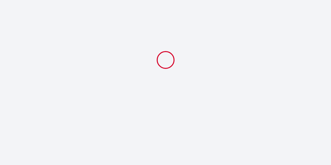
select select
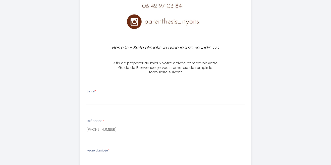
scroll to position [100, 0]
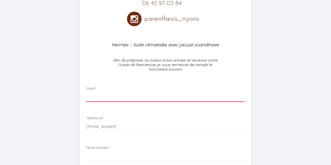
click at [210, 97] on input "Email *" at bounding box center [165, 97] width 158 height 9
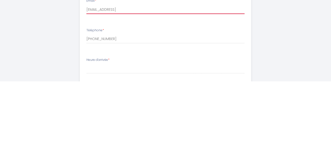
scroll to position [106, 0]
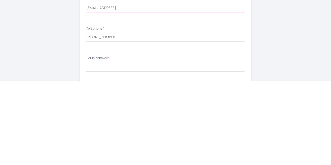
type input "[EMAIL_ADDRESS]"
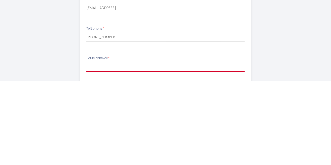
click at [168, 149] on select "16:00 16:30 17:00 17:30 18:00 18:30 19:00 19:30 20:00 20:30 21:00 21:30 22:00 2…" at bounding box center [165, 151] width 158 height 10
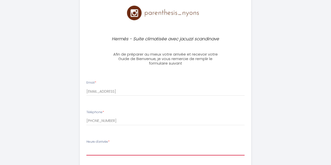
select select "16:00"
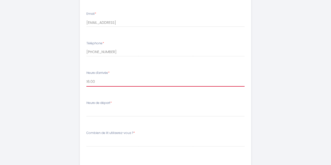
scroll to position [176, 0]
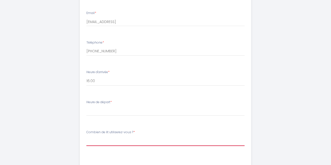
click at [211, 141] on select "[PERSON_NAME] de lit utiliserez-vous ? 1 lit double 1 lit double + 1 canapé-lit" at bounding box center [165, 142] width 158 height 10
select select "1 lit double"
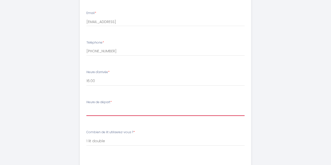
click at [214, 107] on select "00:00 00:30 01:00 01:30 02:00 02:30 03:00 03:30 04:00 04:30 05:00 05:30 06:00 0…" at bounding box center [165, 112] width 158 height 10
select select "10:00"
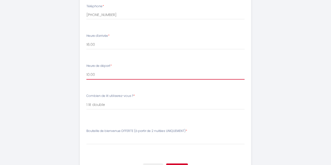
scroll to position [216, 0]
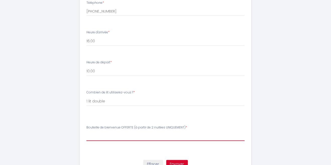
click at [170, 106] on select "[PERSON_NAME] de bienvenue OFFERTE (à partir de 2 nuitées UNIQUEMENT) Rosé Vin …" at bounding box center [165, 102] width 158 height 10
select select "Rosé"
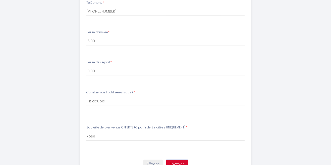
click at [181, 165] on button "Envoyer" at bounding box center [177, 164] width 22 height 9
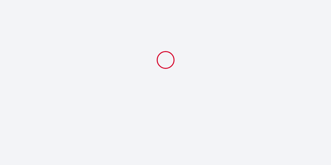
select select "10:00"
select select "1 lit double"
select select "Rosé"
